Goal: Transaction & Acquisition: Purchase product/service

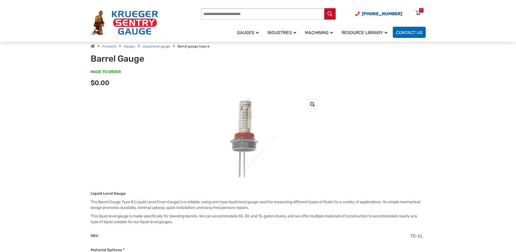
scroll to position [27, 0]
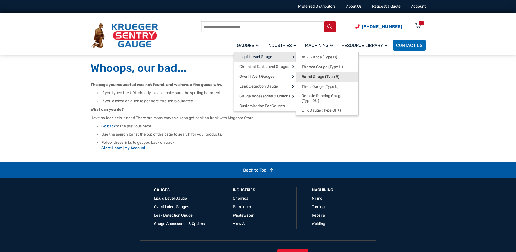
click at [319, 75] on span "Barrel Gauge (Type B)" at bounding box center [321, 76] width 38 height 5
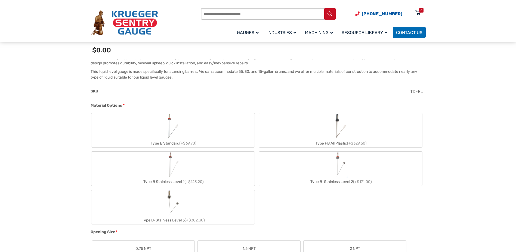
scroll to position [191, 0]
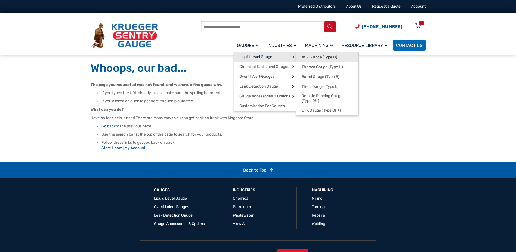
click at [312, 59] on span "At A Glance (Type D)" at bounding box center [320, 57] width 36 height 5
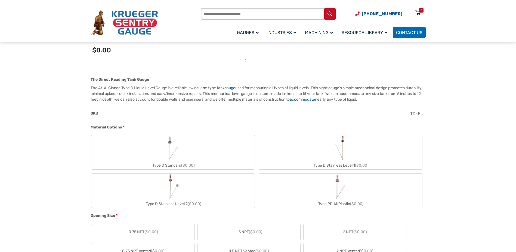
scroll to position [163, 0]
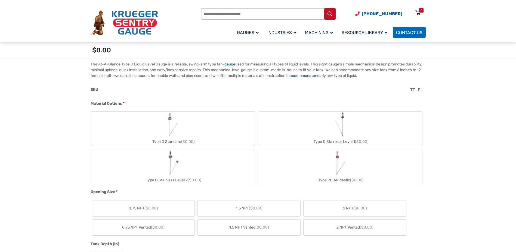
click at [175, 140] on div "Type D Standard ($0.00)" at bounding box center [172, 141] width 163 height 8
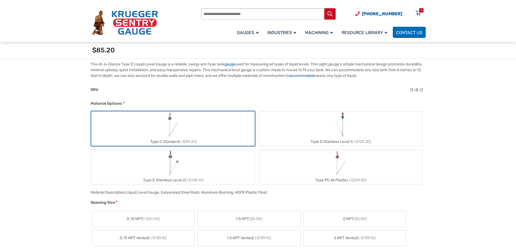
click at [175, 140] on div "Type D Standard (+$85.20)" at bounding box center [172, 141] width 163 height 8
drag, startPoint x: 175, startPoint y: 140, endPoint x: 165, endPoint y: 129, distance: 14.5
click at [165, 130] on img "Type D Standard" at bounding box center [173, 124] width 26 height 26
click at [165, 129] on img "Type D Standard" at bounding box center [173, 124] width 26 height 26
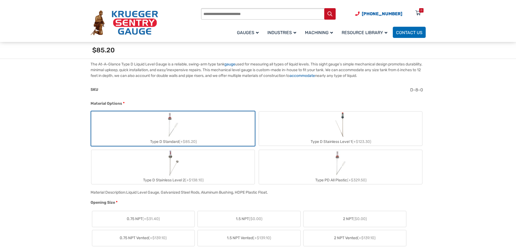
click at [169, 118] on img "Type D Standard" at bounding box center [173, 124] width 26 height 26
click at [169, 117] on img "Type D Standard" at bounding box center [173, 124] width 26 height 26
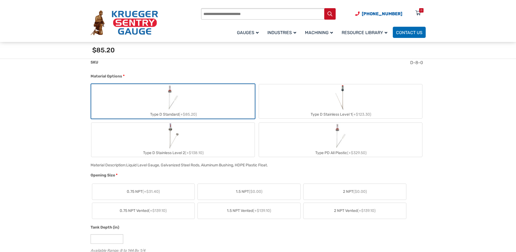
click at [250, 191] on span "($0.00)" at bounding box center [256, 191] width 14 height 5
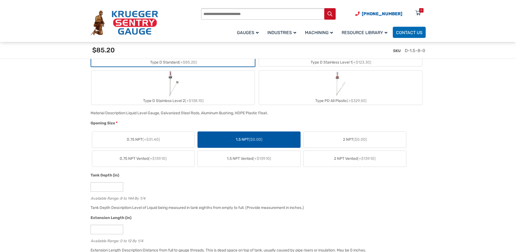
scroll to position [272, 0]
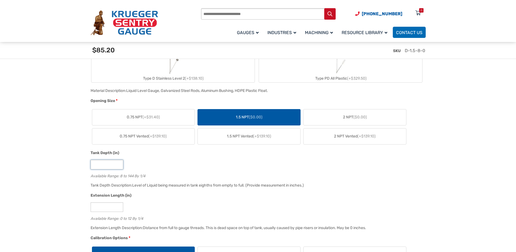
click at [119, 167] on input "*" at bounding box center [107, 165] width 33 height 10
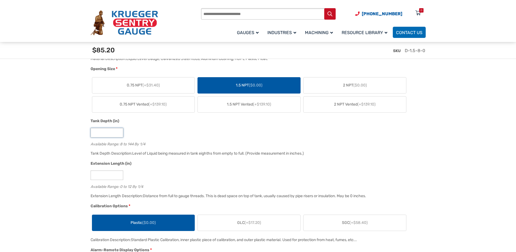
scroll to position [245, 0]
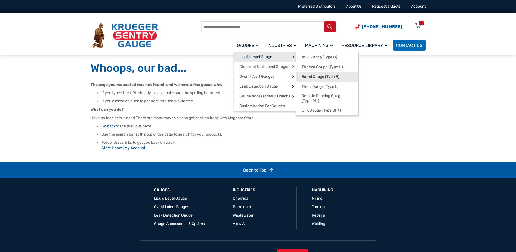
click at [309, 78] on span "Barrel Gauge (Type B)" at bounding box center [321, 76] width 38 height 5
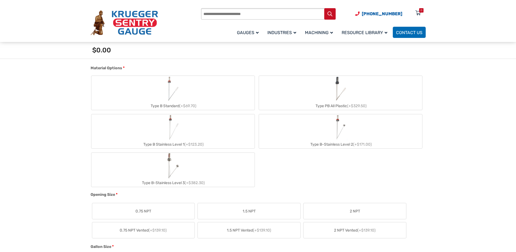
scroll to position [218, 0]
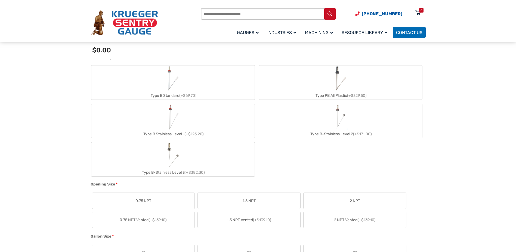
click at [255, 203] on span "1.5 NPT" at bounding box center [249, 201] width 13 height 6
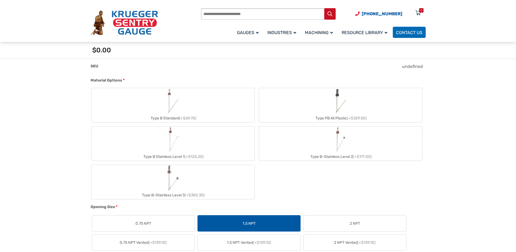
scroll to position [191, 0]
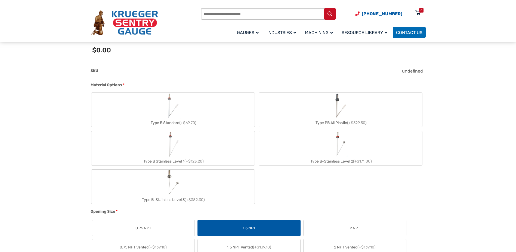
click at [341, 122] on div "Type PB All Plastic (+$329.50)" at bounding box center [340, 123] width 163 height 8
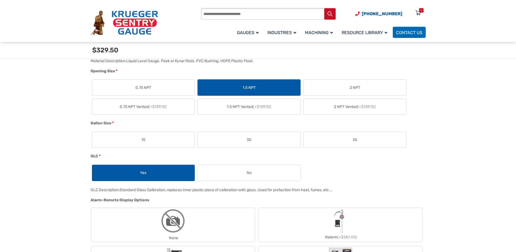
scroll to position [354, 0]
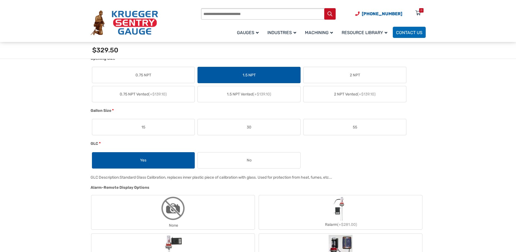
click at [343, 129] on label "55" at bounding box center [355, 127] width 103 height 16
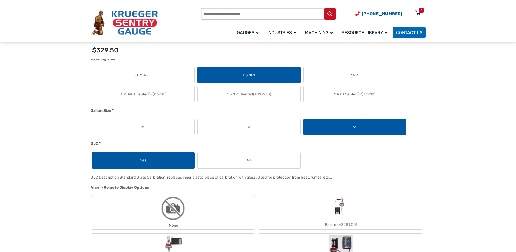
click at [352, 127] on label "55" at bounding box center [355, 127] width 103 height 16
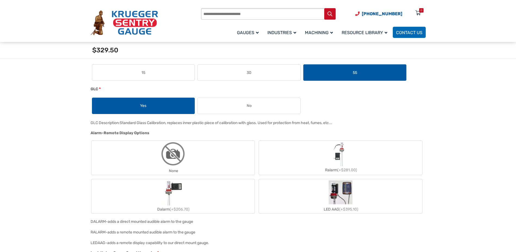
scroll to position [436, 0]
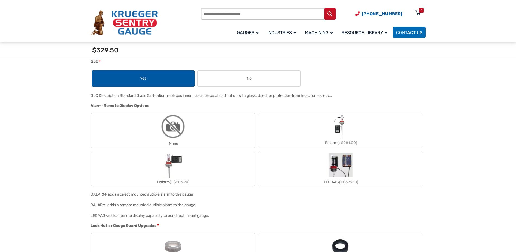
click at [186, 139] on label "None" at bounding box center [172, 130] width 163 height 34
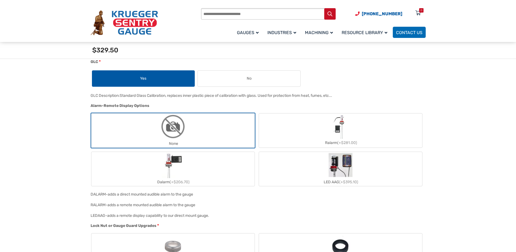
click at [183, 134] on img "None" at bounding box center [173, 126] width 26 height 26
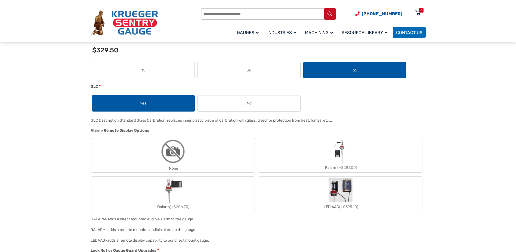
scroll to position [408, 0]
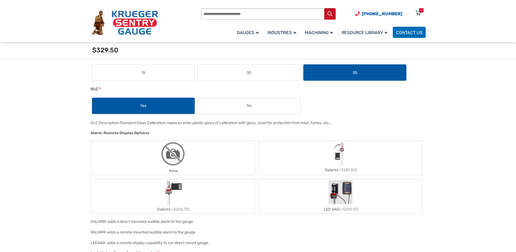
click at [212, 170] on div "None" at bounding box center [172, 171] width 163 height 8
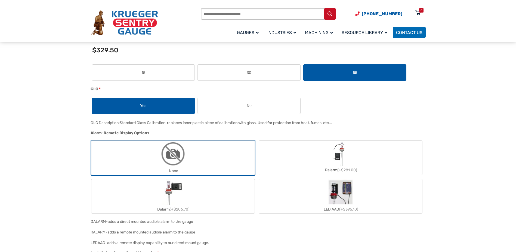
click at [205, 164] on label "None" at bounding box center [172, 157] width 163 height 34
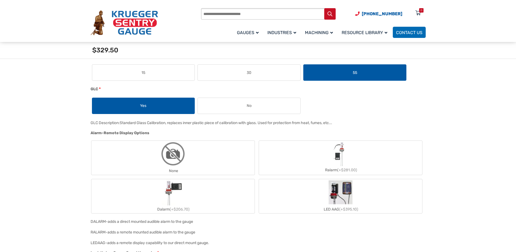
click at [205, 164] on label "None" at bounding box center [172, 157] width 163 height 34
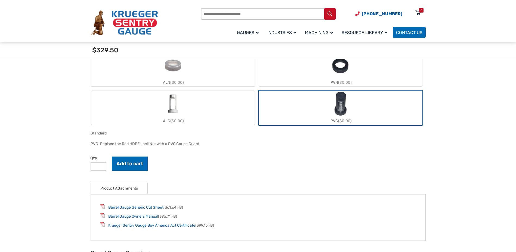
scroll to position [626, 0]
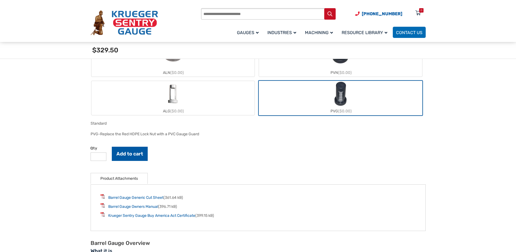
click at [139, 154] on button "Add to cart" at bounding box center [130, 153] width 36 height 14
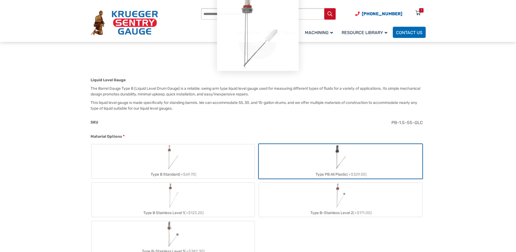
scroll to position [0, 0]
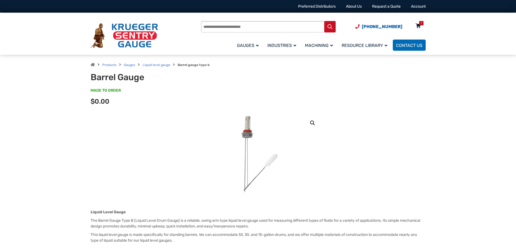
click at [422, 26] on div "1" at bounding box center [419, 27] width 14 height 10
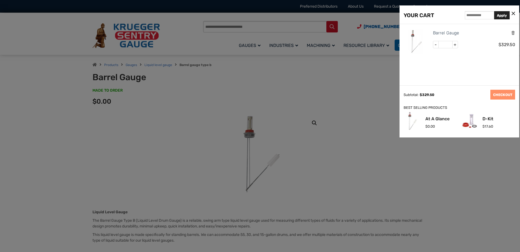
click at [295, 163] on div at bounding box center [260, 126] width 520 height 252
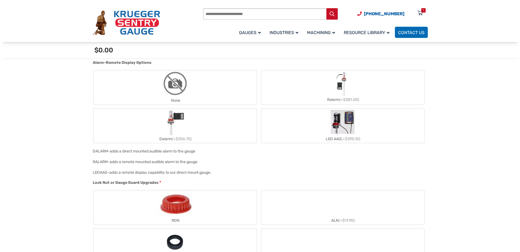
scroll to position [381, 0]
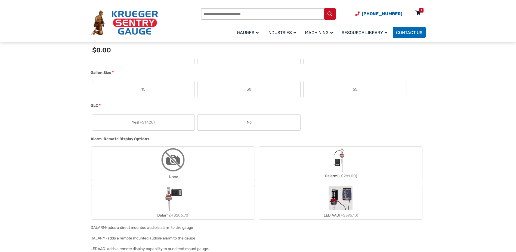
click at [420, 12] on div "1" at bounding box center [421, 10] width 4 height 4
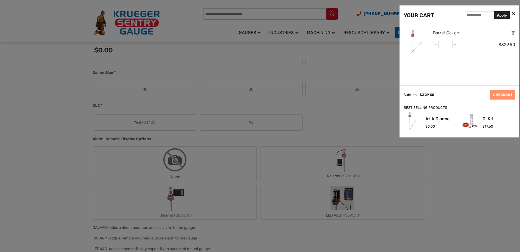
click at [443, 31] on link "Barrel Gauge" at bounding box center [446, 32] width 26 height 7
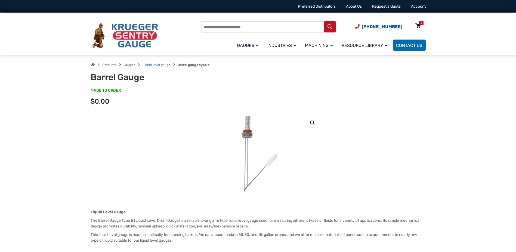
click at [419, 22] on div "1" at bounding box center [421, 23] width 4 height 4
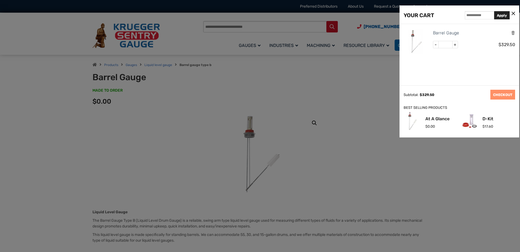
click at [290, 133] on div at bounding box center [260, 126] width 520 height 252
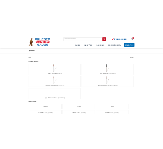
scroll to position [27, 0]
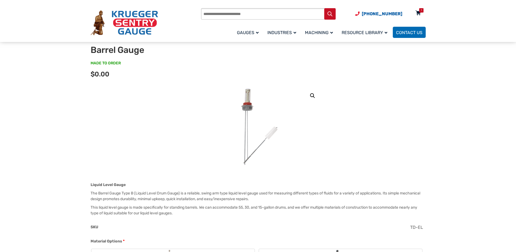
click at [417, 13] on icon at bounding box center [418, 13] width 5 height 9
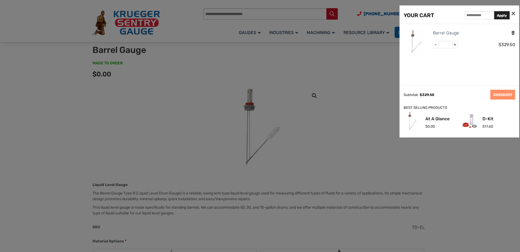
click at [512, 33] on icon "Remove this item" at bounding box center [513, 32] width 4 height 5
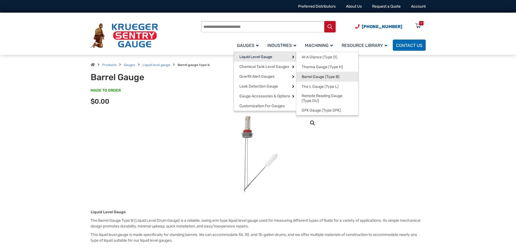
click at [159, 76] on span "Barrel Gauge (Type B)" at bounding box center [321, 76] width 38 height 5
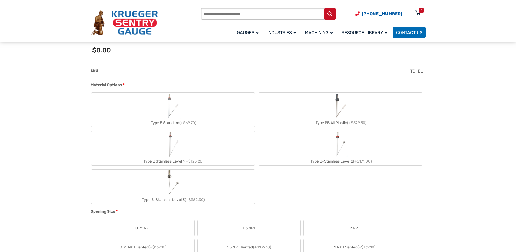
scroll to position [218, 0]
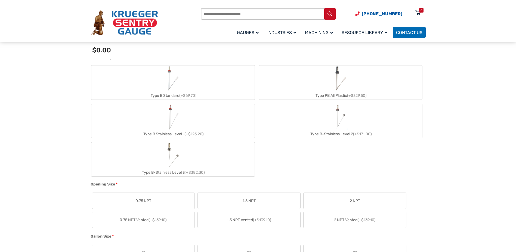
click at [323, 93] on div "Type PB All Plastic (+$329.50)" at bounding box center [340, 95] width 163 height 8
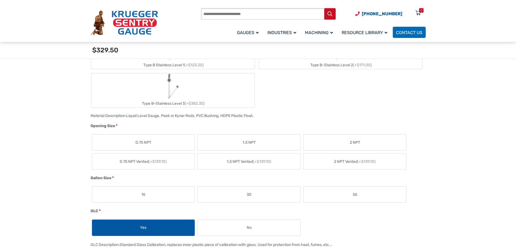
scroll to position [299, 0]
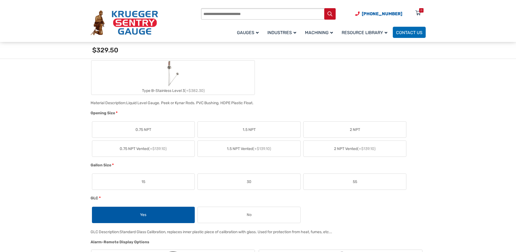
click at [250, 126] on label "1.5 NPT" at bounding box center [249, 129] width 103 height 16
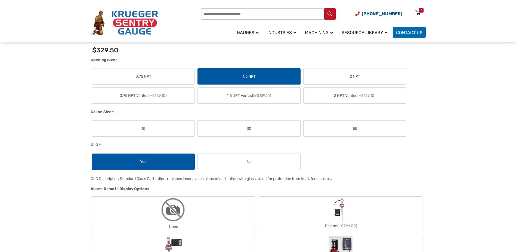
scroll to position [354, 0]
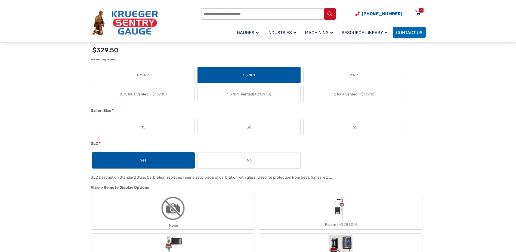
click at [354, 127] on span "55" at bounding box center [355, 127] width 4 height 6
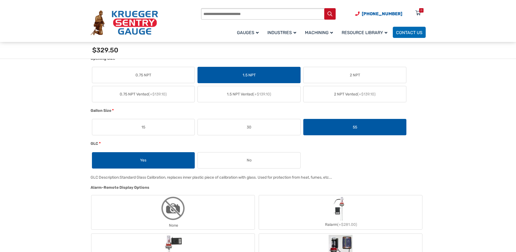
click at [244, 161] on label "No" at bounding box center [249, 160] width 103 height 16
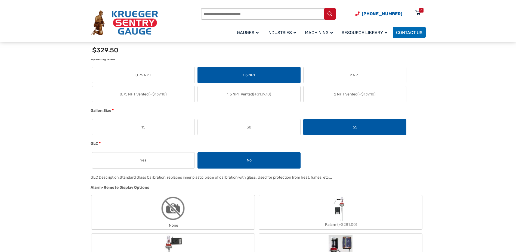
click at [213, 202] on label "None" at bounding box center [172, 212] width 163 height 34
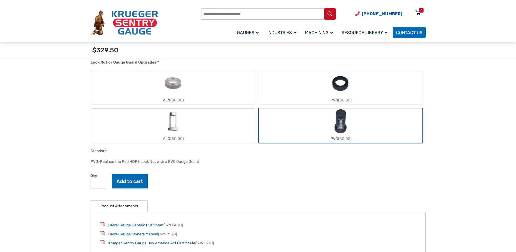
scroll to position [599, 0]
click at [140, 226] on link "Barrel Gauge Generic Cut Sheet" at bounding box center [135, 224] width 55 height 5
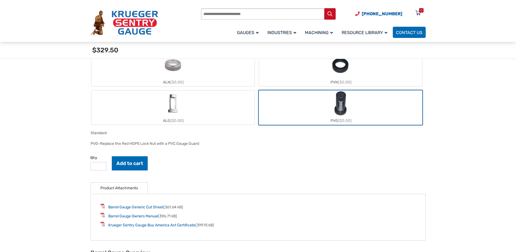
scroll to position [626, 0]
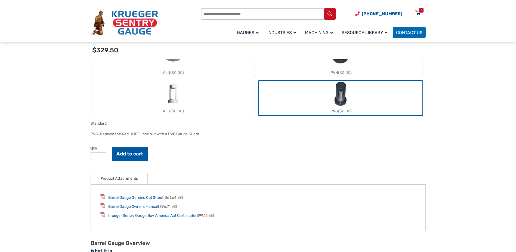
click at [119, 154] on button "Add to cart" at bounding box center [130, 153] width 36 height 14
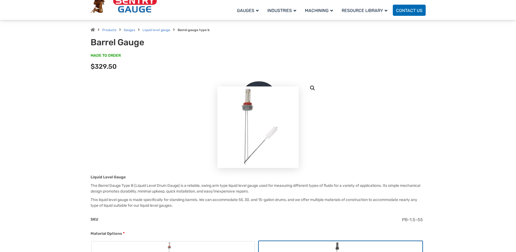
scroll to position [0, 0]
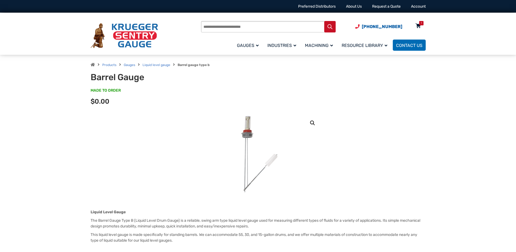
click at [419, 23] on icon at bounding box center [418, 26] width 5 height 9
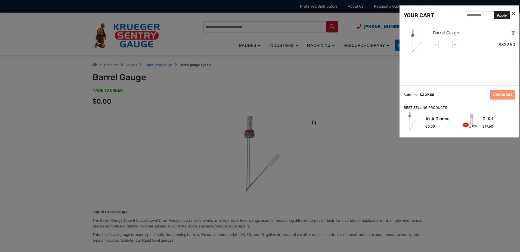
click at [450, 33] on link "Barrel Gauge" at bounding box center [446, 32] width 26 height 7
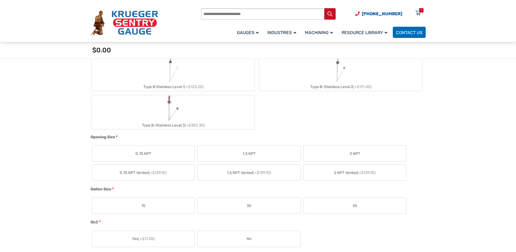
scroll to position [191, 0]
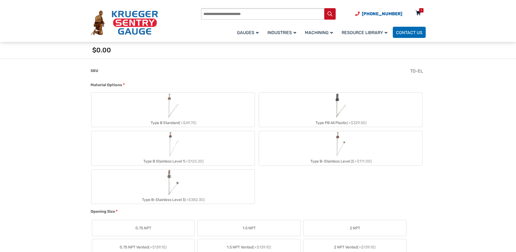
click at [420, 11] on div "1" at bounding box center [421, 10] width 4 height 4
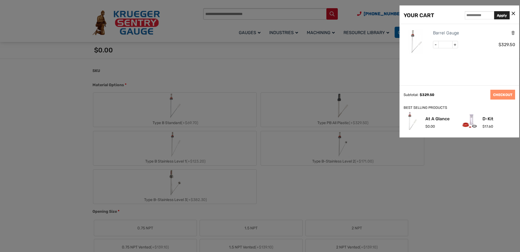
click at [513, 13] on icon at bounding box center [514, 14] width 4 height 6
